Goal: Task Accomplishment & Management: Use online tool/utility

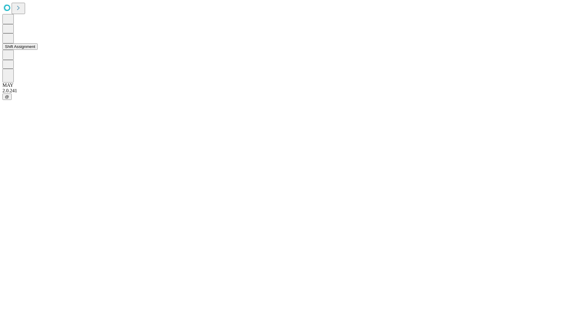
click at [38, 50] on button "Shift Assignment" at bounding box center [19, 46] width 35 height 6
